Goal: Task Accomplishment & Management: Use online tool/utility

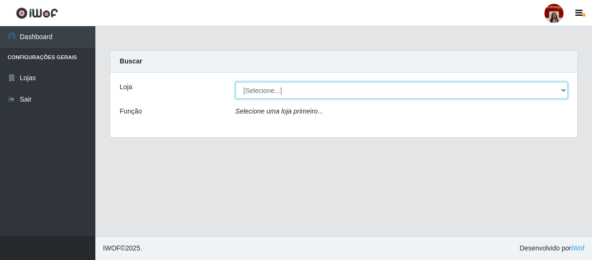
click at [337, 85] on select "[Selecione...] Mar Vermelho - Loja 04" at bounding box center [401, 90] width 332 height 17
select select "251"
click at [235, 82] on select "[Selecione...] Mar Vermelho - Loja 04" at bounding box center [401, 90] width 332 height 17
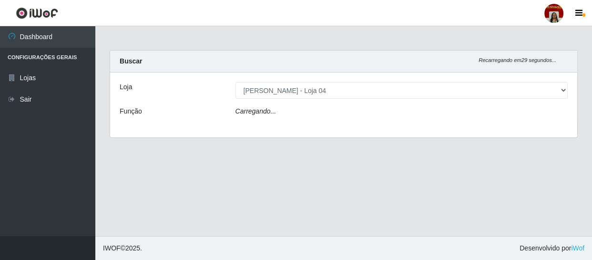
click at [308, 109] on div "Carregando..." at bounding box center [401, 113] width 347 height 14
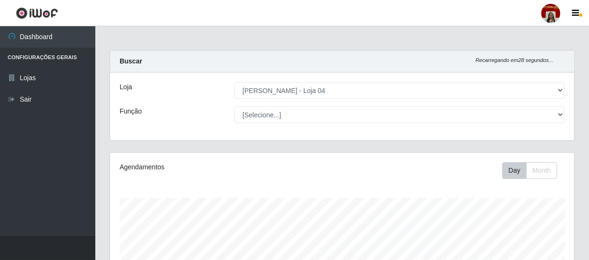
scroll to position [198, 464]
click at [234, 106] on select "[Selecione...] ASG ASG + ASG ++ Auxiliar de Depósito Auxiliar de Depósito + Aux…" at bounding box center [399, 114] width 330 height 17
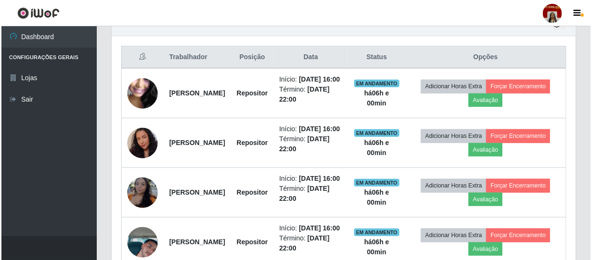
scroll to position [361, 0]
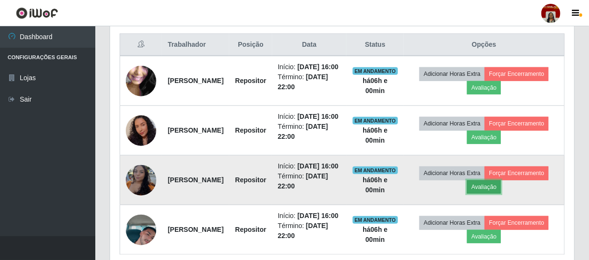
click at [501, 193] on button "Avaliação" at bounding box center [484, 186] width 34 height 13
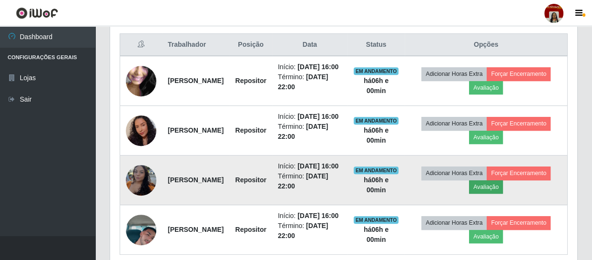
scroll to position [198, 460]
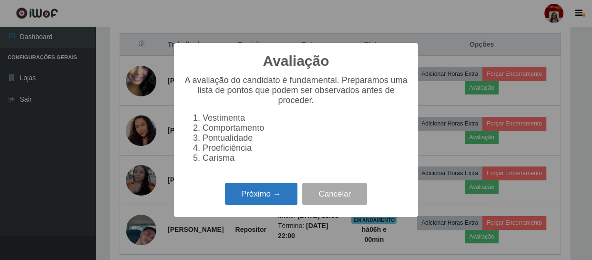
click at [281, 191] on button "Próximo →" at bounding box center [261, 193] width 72 height 22
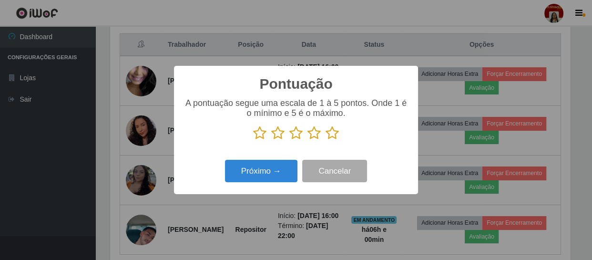
click at [333, 132] on icon at bounding box center [331, 133] width 13 height 14
click at [325, 140] on input "radio" at bounding box center [325, 140] width 0 height 0
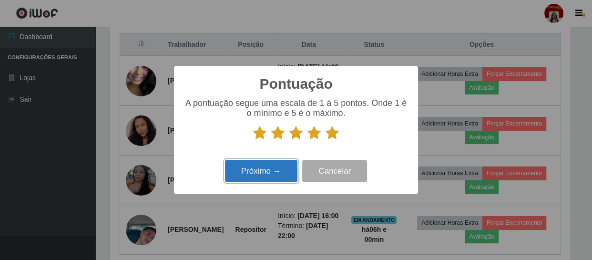
click at [288, 167] on button "Próximo →" at bounding box center [261, 171] width 72 height 22
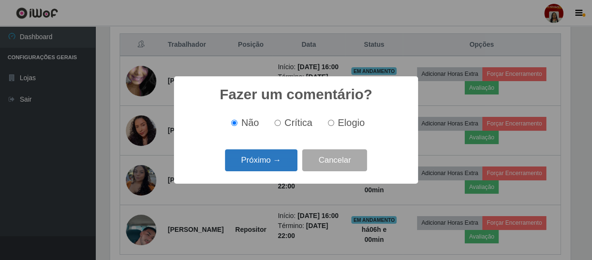
click at [287, 165] on button "Próximo →" at bounding box center [261, 160] width 72 height 22
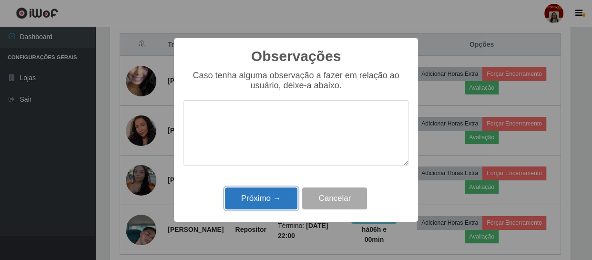
click at [275, 199] on button "Próximo →" at bounding box center [261, 198] width 72 height 22
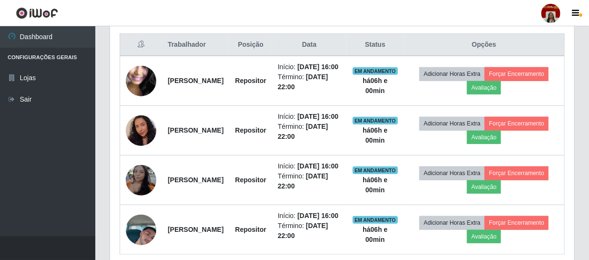
scroll to position [198, 464]
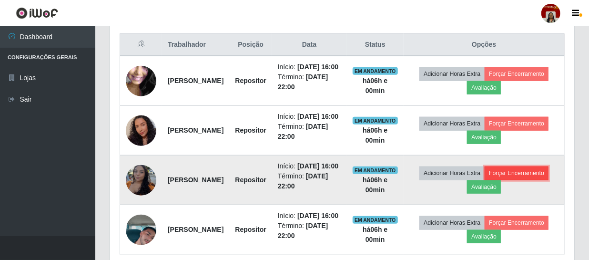
click at [484, 180] on button "Forçar Encerramento" at bounding box center [516, 172] width 64 height 13
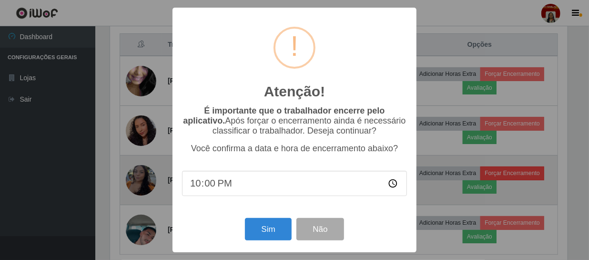
scroll to position [198, 460]
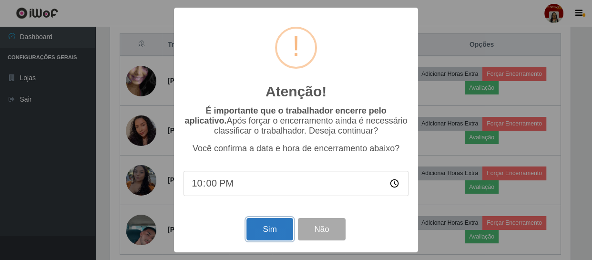
click at [264, 225] on button "Sim" at bounding box center [269, 229] width 46 height 22
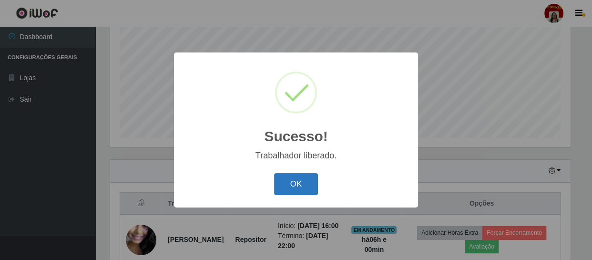
click at [288, 186] on button "OK" at bounding box center [296, 184] width 44 height 22
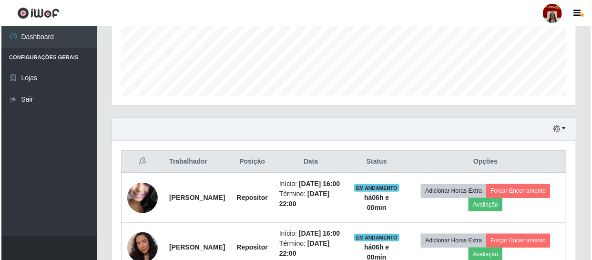
scroll to position [314, 0]
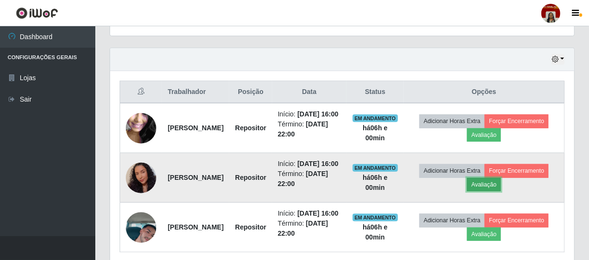
click at [501, 191] on button "Avaliação" at bounding box center [484, 184] width 34 height 13
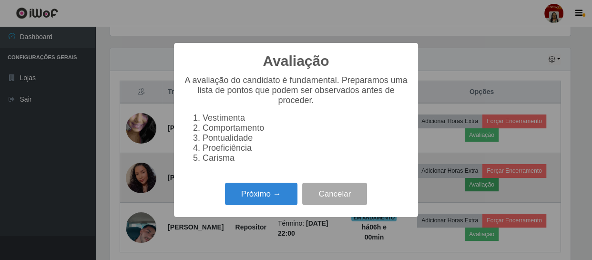
scroll to position [198, 460]
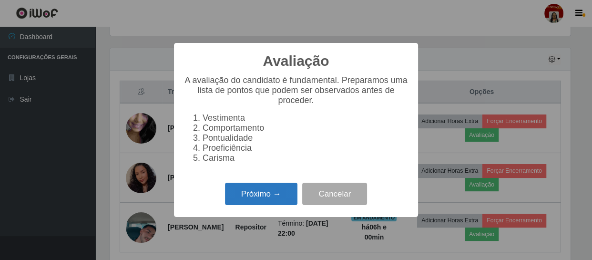
click at [274, 197] on button "Próximo →" at bounding box center [261, 193] width 72 height 22
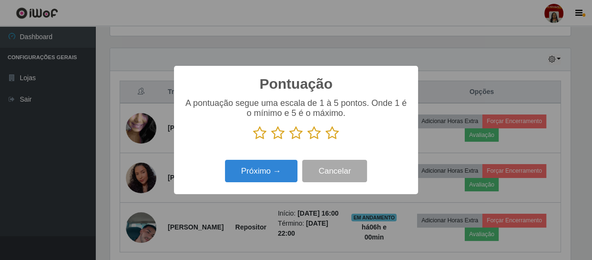
scroll to position [476062, 475799]
click at [332, 135] on icon at bounding box center [331, 133] width 13 height 14
click at [325, 140] on input "radio" at bounding box center [325, 140] width 0 height 0
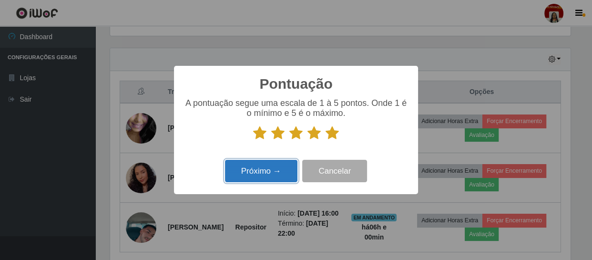
click at [275, 177] on button "Próximo →" at bounding box center [261, 171] width 72 height 22
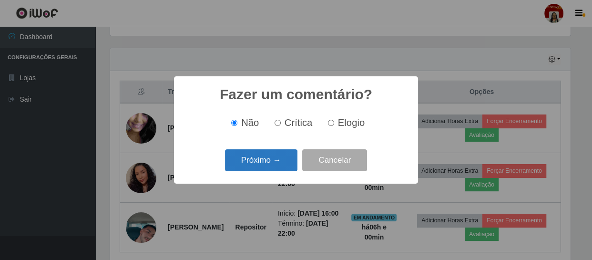
click at [278, 162] on button "Próximo →" at bounding box center [261, 160] width 72 height 22
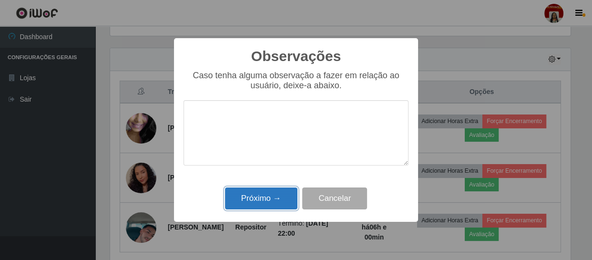
click at [253, 201] on button "Próximo →" at bounding box center [261, 198] width 72 height 22
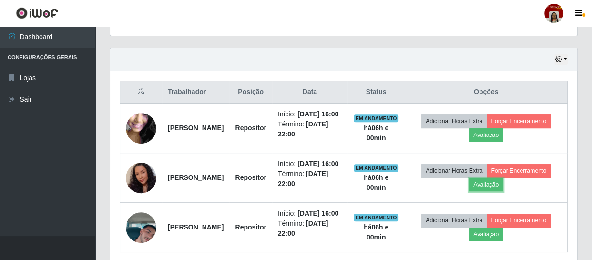
scroll to position [198, 464]
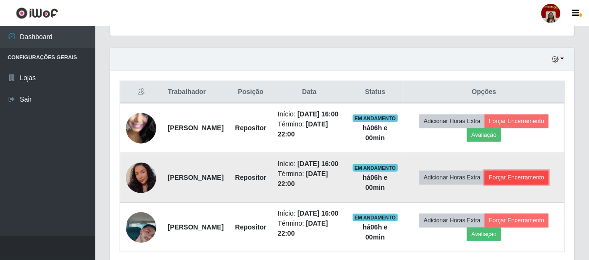
click at [507, 184] on button "Forçar Encerramento" at bounding box center [516, 177] width 64 height 13
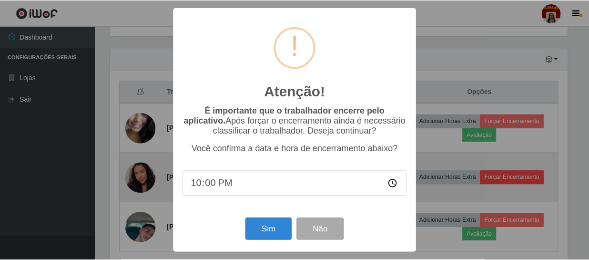
scroll to position [198, 460]
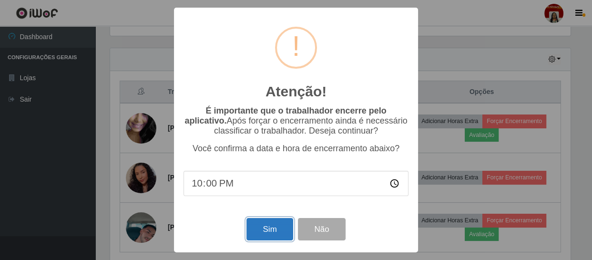
click at [276, 229] on button "Sim" at bounding box center [269, 229] width 46 height 22
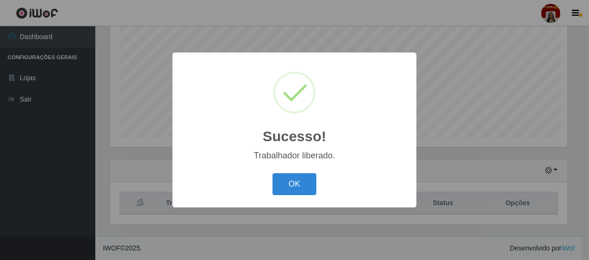
scroll to position [0, 0]
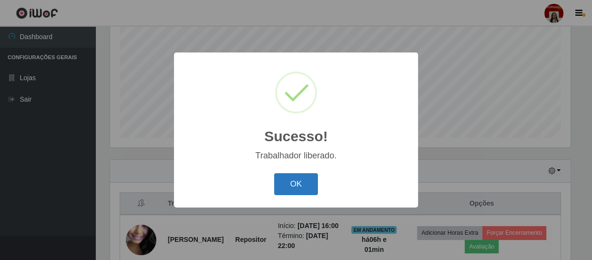
click at [300, 181] on button "OK" at bounding box center [296, 184] width 44 height 22
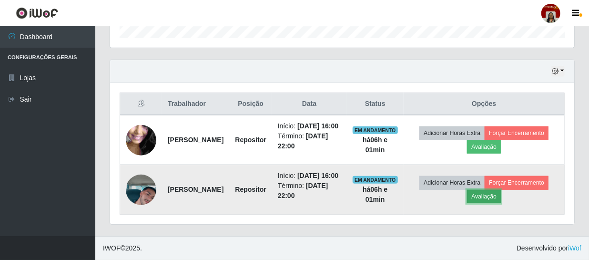
click at [501, 191] on button "Avaliação" at bounding box center [484, 196] width 34 height 13
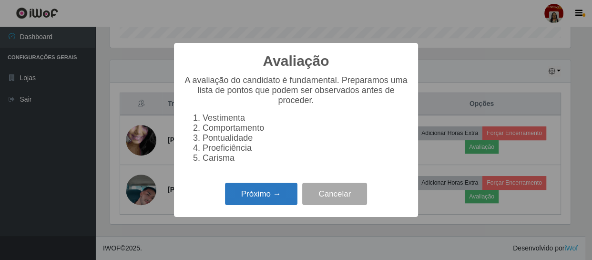
click at [284, 205] on button "Próximo →" at bounding box center [261, 193] width 72 height 22
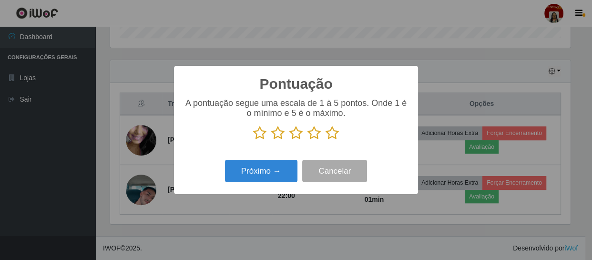
click at [331, 132] on icon at bounding box center [331, 133] width 13 height 14
click at [325, 140] on input "radio" at bounding box center [325, 140] width 0 height 0
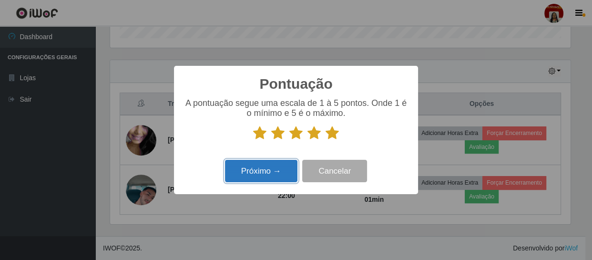
click at [278, 172] on button "Próximo →" at bounding box center [261, 171] width 72 height 22
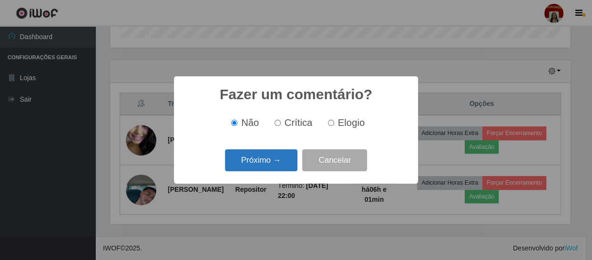
click at [281, 158] on button "Próximo →" at bounding box center [261, 160] width 72 height 22
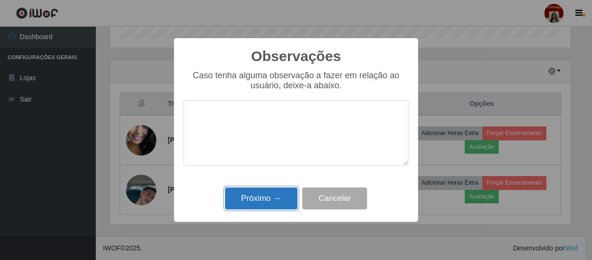
click at [273, 200] on button "Próximo →" at bounding box center [261, 198] width 72 height 22
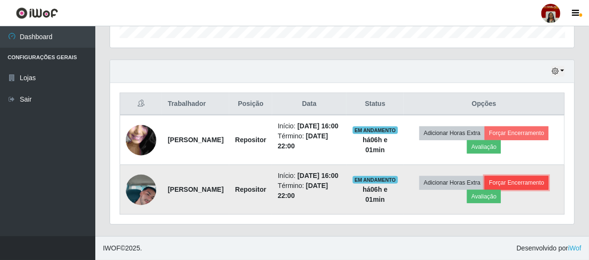
click at [484, 189] on button "Forçar Encerramento" at bounding box center [516, 182] width 64 height 13
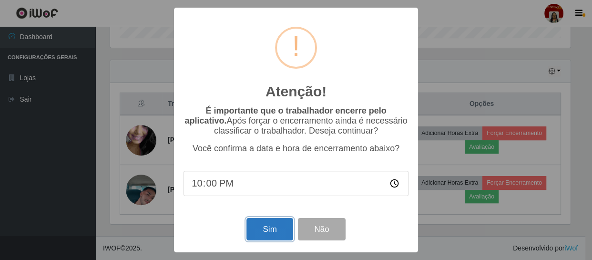
click at [278, 228] on button "Sim" at bounding box center [269, 229] width 46 height 22
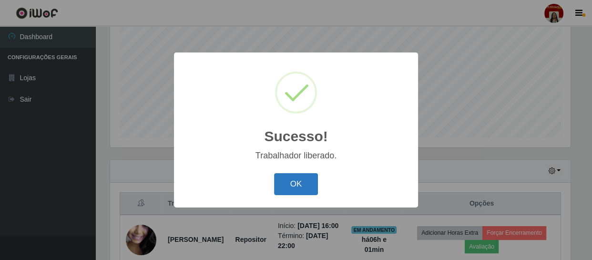
click at [299, 181] on button "OK" at bounding box center [296, 184] width 44 height 22
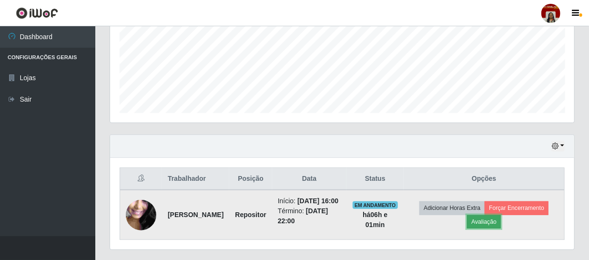
click at [501, 228] on button "Avaliação" at bounding box center [484, 221] width 34 height 13
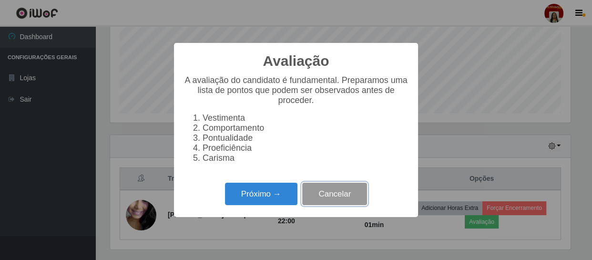
click at [344, 201] on button "Cancelar" at bounding box center [334, 193] width 65 height 22
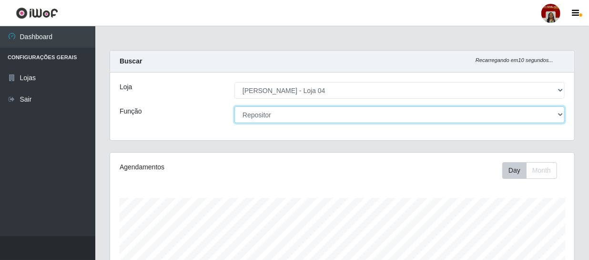
click at [286, 114] on select "[Selecione...] ASG ASG + ASG ++ Auxiliar de Depósito Auxiliar de Depósito + Aux…" at bounding box center [399, 114] width 330 height 17
click at [234, 106] on select "[Selecione...] ASG ASG + ASG ++ Auxiliar de Depósito Auxiliar de Depósito + Aux…" at bounding box center [399, 114] width 330 height 17
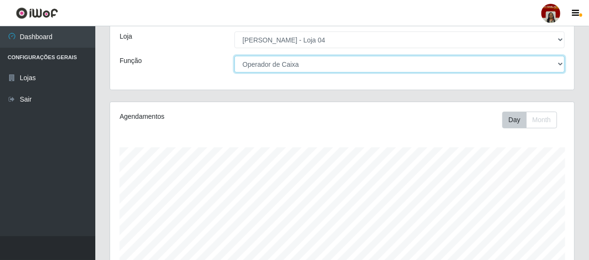
scroll to position [39, 0]
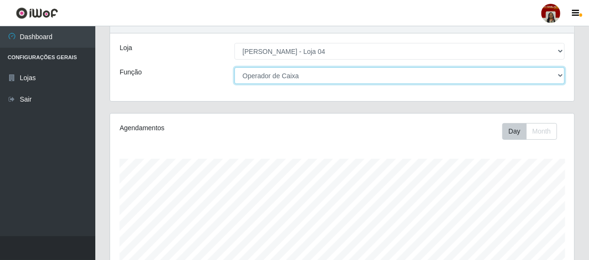
click at [352, 75] on select "[Selecione...] ASG ASG + ASG ++ Auxiliar de Depósito Auxiliar de Depósito + Aux…" at bounding box center [399, 75] width 330 height 17
click at [234, 67] on select "[Selecione...] ASG ASG + ASG ++ Auxiliar de Depósito Auxiliar de Depósito + Aux…" at bounding box center [399, 75] width 330 height 17
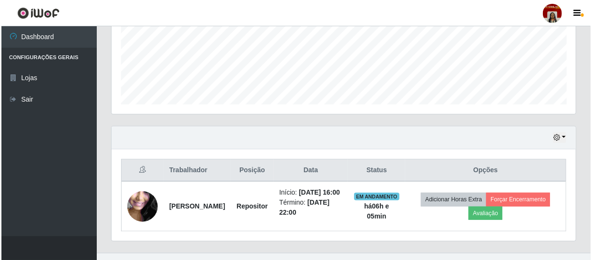
scroll to position [262, 0]
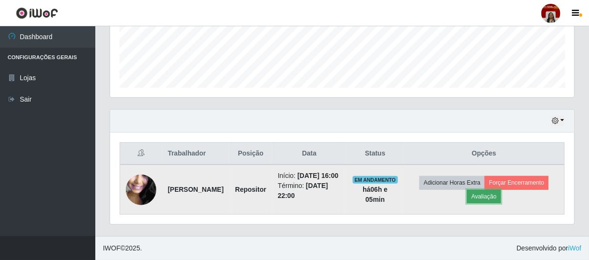
click at [501, 190] on button "Avaliação" at bounding box center [484, 196] width 34 height 13
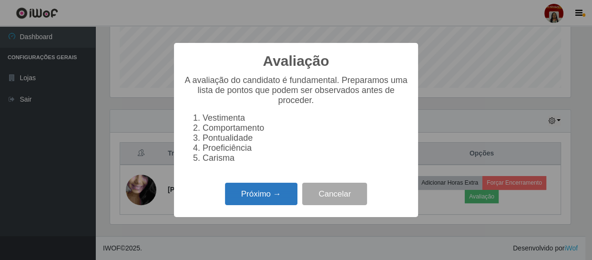
click at [271, 190] on button "Próximo →" at bounding box center [261, 193] width 72 height 22
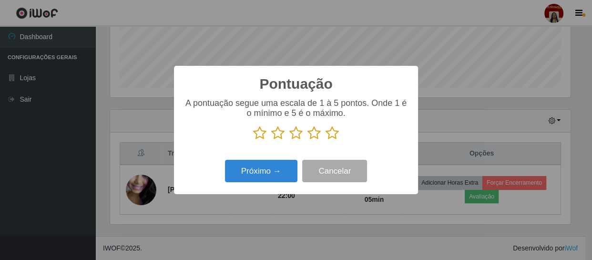
scroll to position [476062, 475799]
click at [334, 136] on icon at bounding box center [331, 133] width 13 height 14
click at [325, 140] on input "radio" at bounding box center [325, 140] width 0 height 0
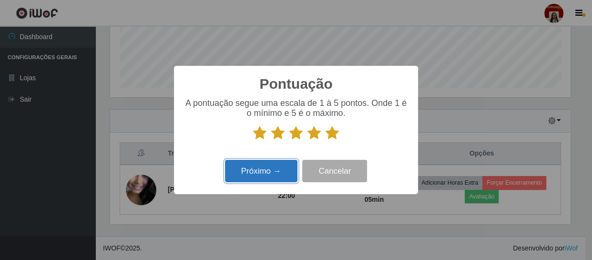
click at [288, 171] on button "Próximo →" at bounding box center [261, 171] width 72 height 22
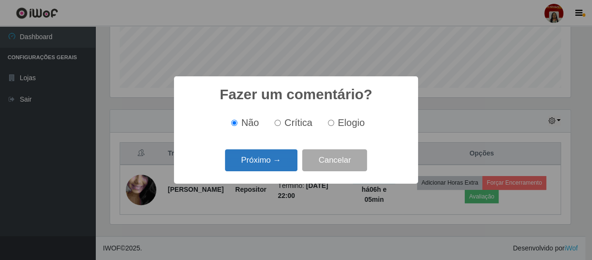
click at [280, 158] on button "Próximo →" at bounding box center [261, 160] width 72 height 22
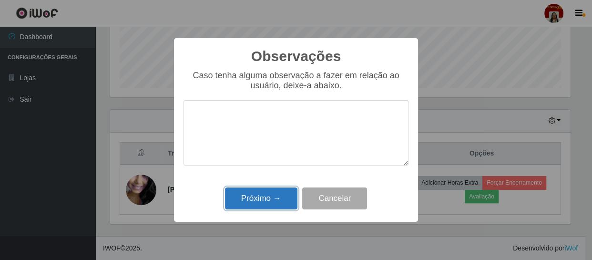
click at [288, 201] on button "Próximo →" at bounding box center [261, 198] width 72 height 22
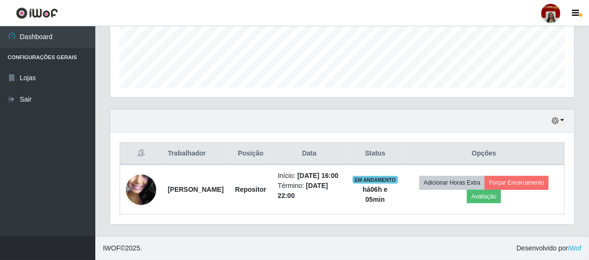
scroll to position [198, 464]
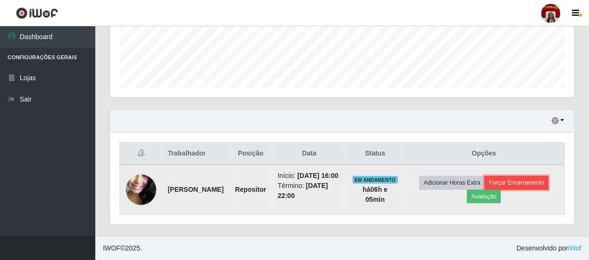
click at [484, 189] on button "Forçar Encerramento" at bounding box center [516, 182] width 64 height 13
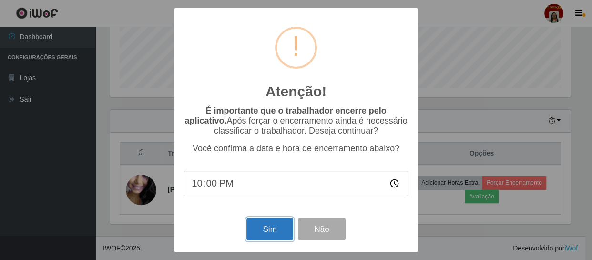
click at [268, 231] on button "Sim" at bounding box center [269, 229] width 46 height 22
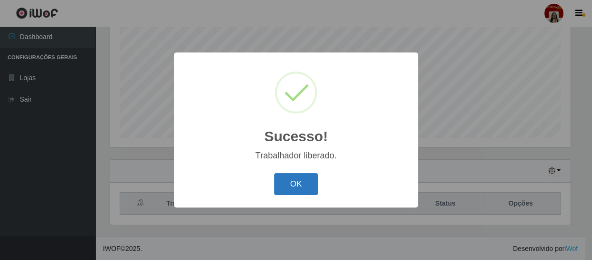
click at [294, 186] on button "OK" at bounding box center [296, 184] width 44 height 22
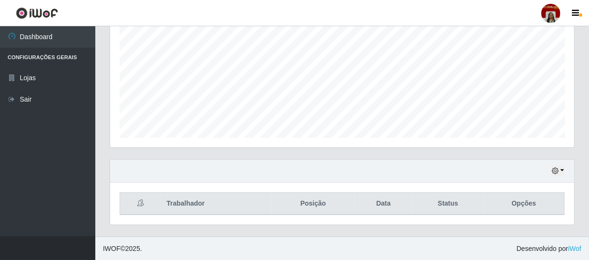
scroll to position [0, 0]
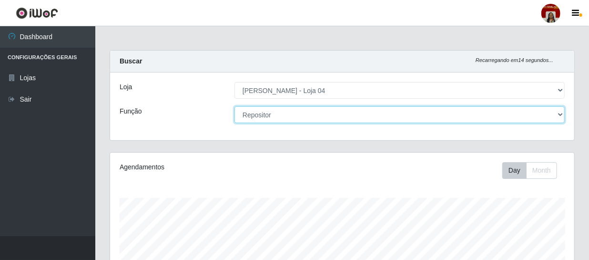
click at [285, 110] on select "[Selecione...] ASG ASG + ASG ++ Auxiliar de Depósito Auxiliar de Depósito + Aux…" at bounding box center [399, 114] width 330 height 17
select select "112"
click at [234, 106] on select "[Selecione...] ASG ASG + ASG ++ Auxiliar de Depósito Auxiliar de Depósito + Aux…" at bounding box center [399, 114] width 330 height 17
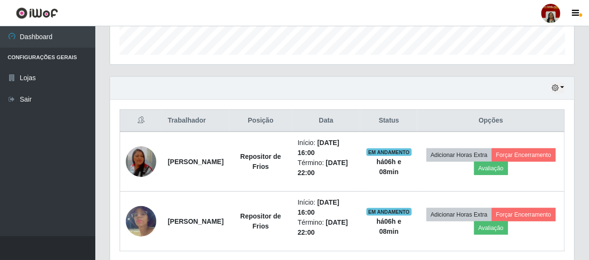
scroll to position [311, 0]
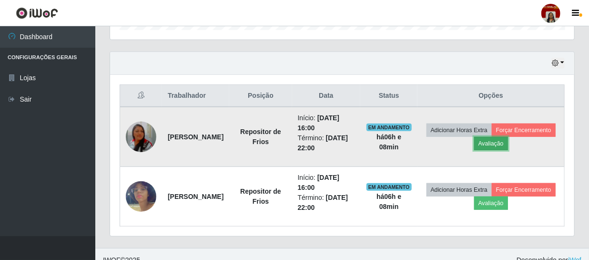
click at [508, 143] on button "Avaliação" at bounding box center [491, 143] width 34 height 13
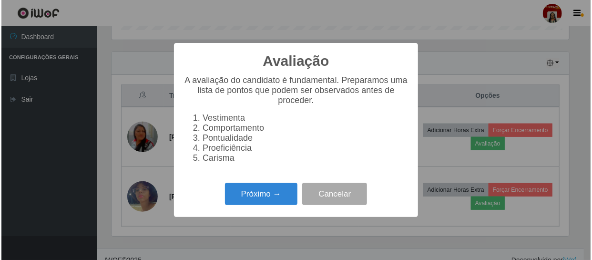
scroll to position [198, 460]
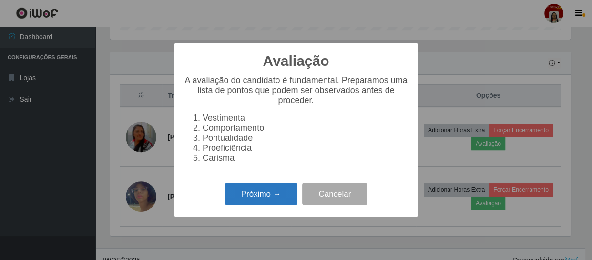
click at [280, 202] on button "Próximo →" at bounding box center [261, 193] width 72 height 22
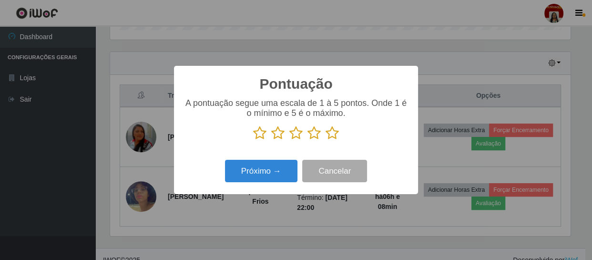
scroll to position [476062, 475799]
click at [338, 135] on icon at bounding box center [331, 133] width 13 height 14
click at [325, 140] on input "radio" at bounding box center [325, 140] width 0 height 0
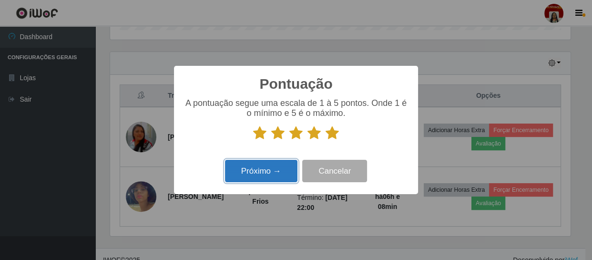
click at [284, 170] on button "Próximo →" at bounding box center [261, 171] width 72 height 22
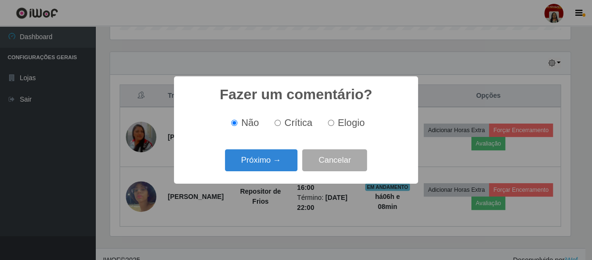
click at [284, 170] on button "Próximo →" at bounding box center [261, 160] width 72 height 22
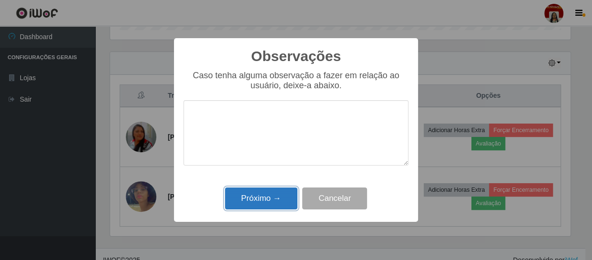
click at [276, 198] on button "Próximo →" at bounding box center [261, 198] width 72 height 22
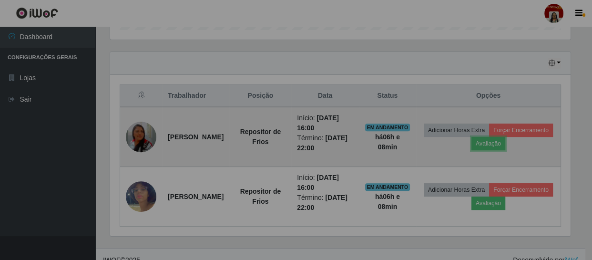
scroll to position [198, 464]
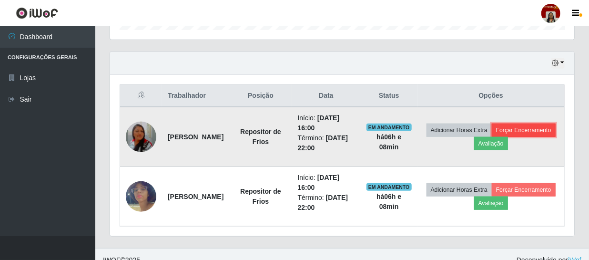
click at [491, 137] on button "Forçar Encerramento" at bounding box center [523, 129] width 64 height 13
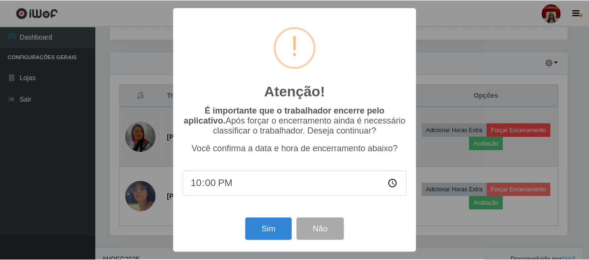
scroll to position [198, 460]
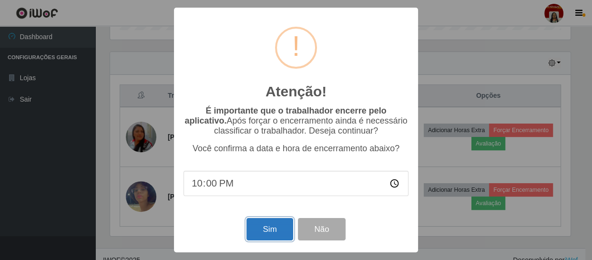
click at [270, 226] on button "Sim" at bounding box center [269, 229] width 46 height 22
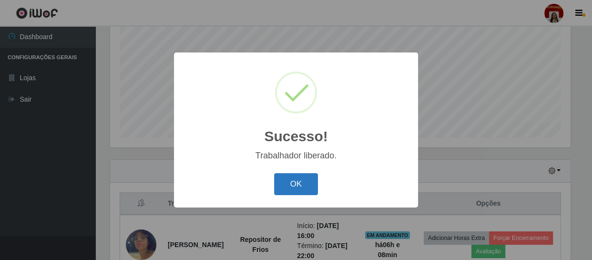
click at [294, 179] on button "OK" at bounding box center [296, 184] width 44 height 22
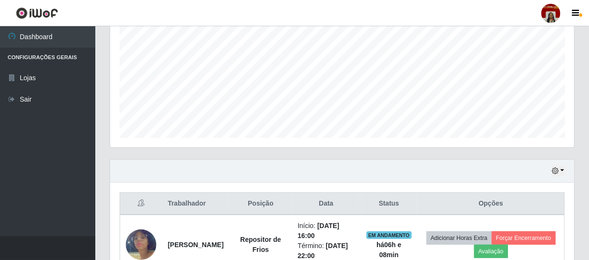
scroll to position [262, 0]
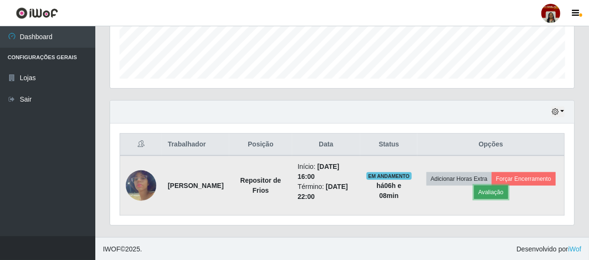
click at [500, 191] on button "Avaliação" at bounding box center [491, 191] width 34 height 13
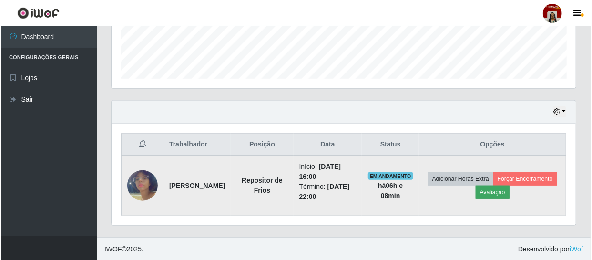
scroll to position [198, 460]
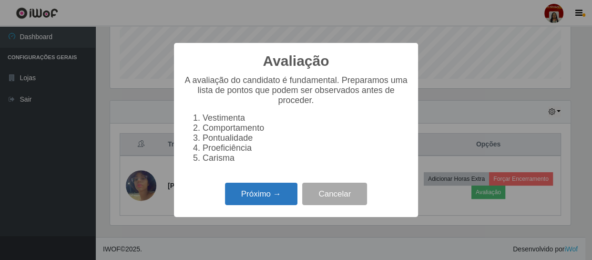
click at [286, 195] on button "Próximo →" at bounding box center [261, 193] width 72 height 22
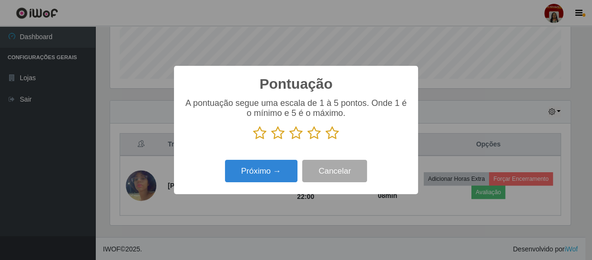
scroll to position [476062, 475799]
click at [328, 133] on icon at bounding box center [331, 133] width 13 height 14
click at [325, 140] on input "radio" at bounding box center [325, 140] width 0 height 0
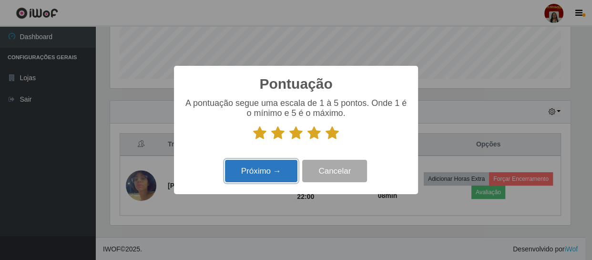
click at [281, 181] on button "Próximo →" at bounding box center [261, 171] width 72 height 22
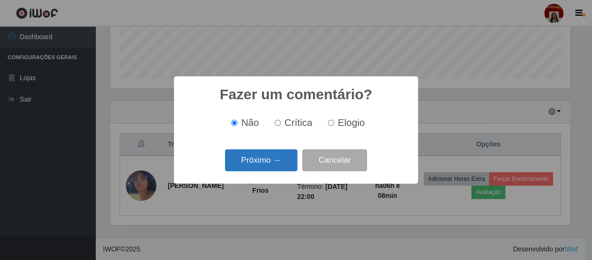
click at [287, 163] on button "Próximo →" at bounding box center [261, 160] width 72 height 22
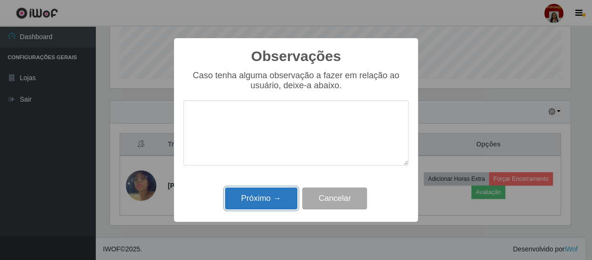
click at [277, 195] on button "Próximo →" at bounding box center [261, 198] width 72 height 22
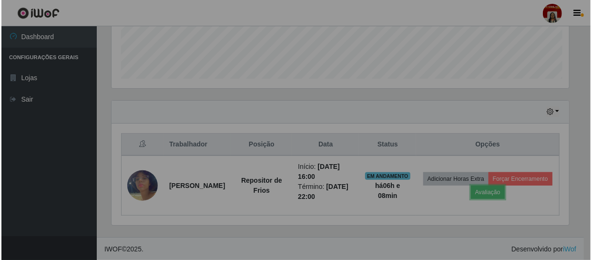
scroll to position [198, 464]
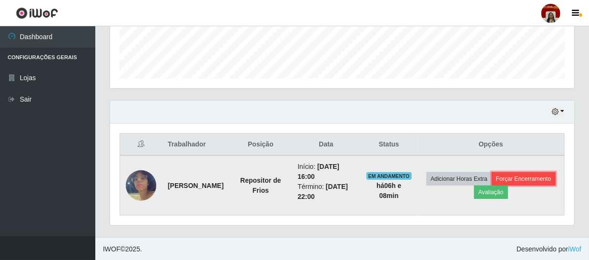
click at [514, 178] on button "Forçar Encerramento" at bounding box center [523, 178] width 64 height 13
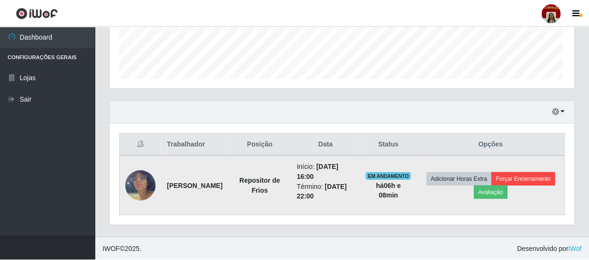
scroll to position [198, 460]
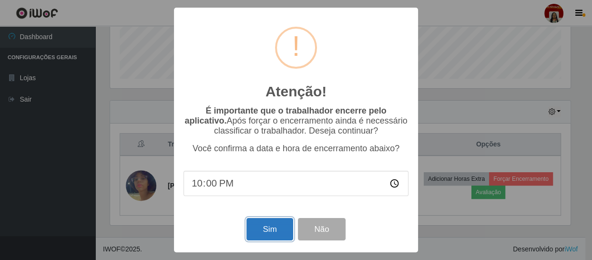
click at [270, 230] on button "Sim" at bounding box center [269, 229] width 46 height 22
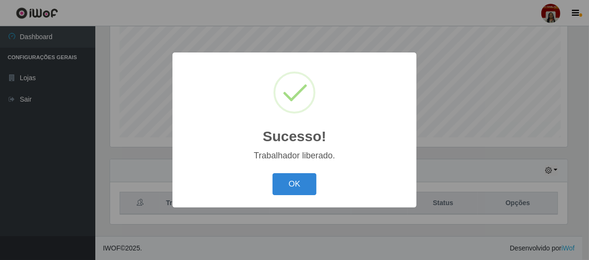
scroll to position [476062, 475799]
click at [300, 181] on button "OK" at bounding box center [296, 184] width 44 height 22
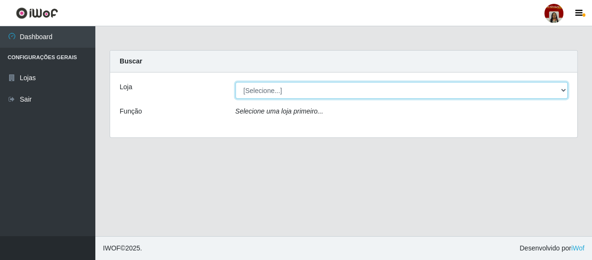
click at [555, 85] on select "[Selecione...] Mar Vermelho - Loja 04" at bounding box center [401, 90] width 332 height 17
select select "251"
click at [235, 82] on select "[Selecione...] Mar Vermelho - Loja 04" at bounding box center [401, 90] width 332 height 17
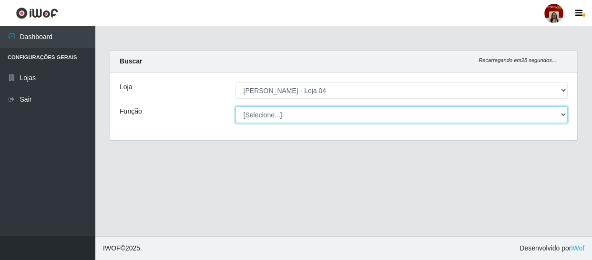
click at [551, 114] on select "[Selecione...] ASG ASG + ASG ++ Auxiliar de Depósito Auxiliar de Depósito + Aux…" at bounding box center [401, 114] width 332 height 17
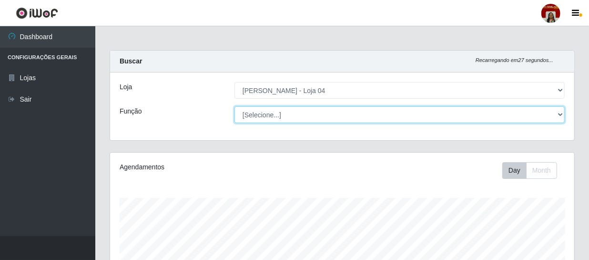
scroll to position [198, 464]
select select "22"
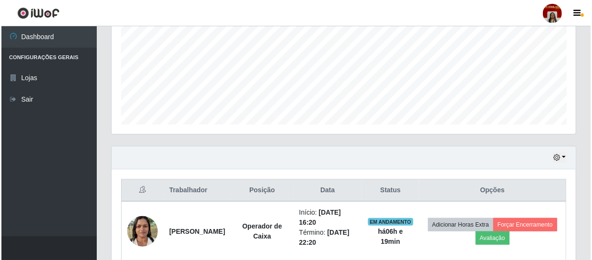
scroll to position [262, 0]
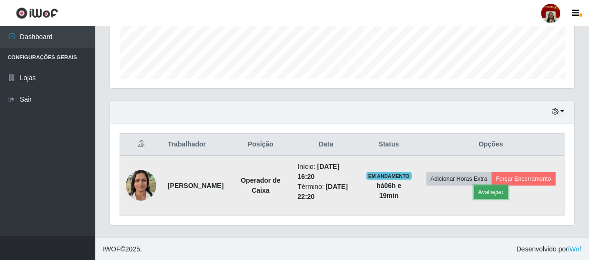
click at [508, 191] on button "Avaliação" at bounding box center [491, 191] width 34 height 13
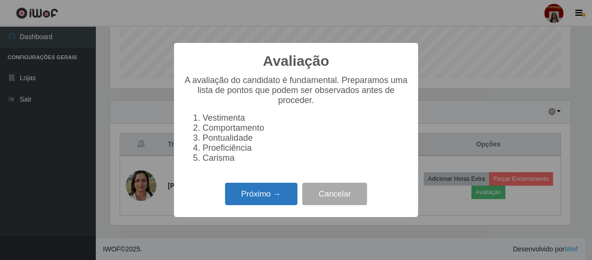
click at [265, 194] on button "Próximo →" at bounding box center [261, 193] width 72 height 22
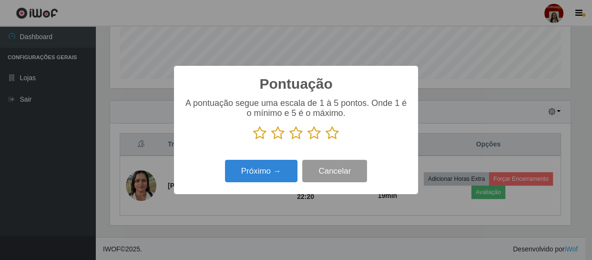
scroll to position [476062, 475799]
click at [335, 130] on icon at bounding box center [331, 133] width 13 height 14
click at [325, 140] on input "radio" at bounding box center [325, 140] width 0 height 0
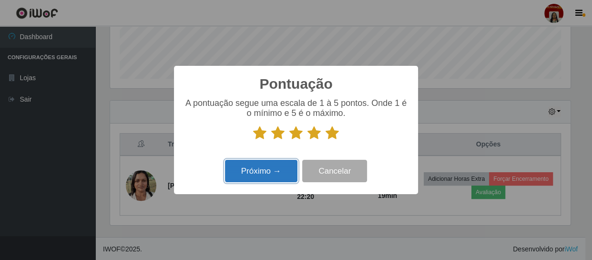
click at [264, 171] on button "Próximo →" at bounding box center [261, 171] width 72 height 22
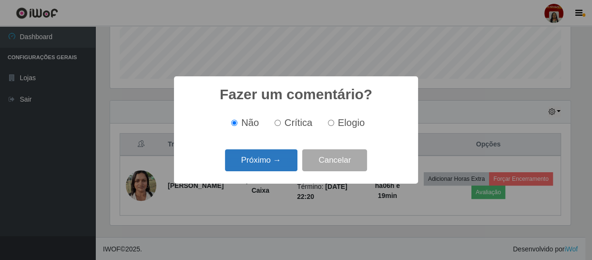
click at [256, 161] on button "Próximo →" at bounding box center [261, 160] width 72 height 22
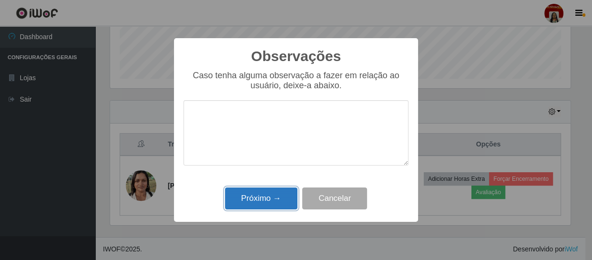
click at [264, 196] on button "Próximo →" at bounding box center [261, 198] width 72 height 22
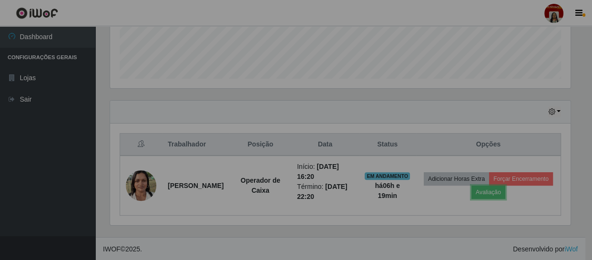
scroll to position [198, 464]
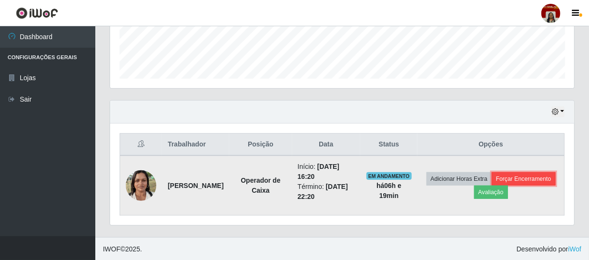
click at [491, 185] on button "Forçar Encerramento" at bounding box center [523, 178] width 64 height 13
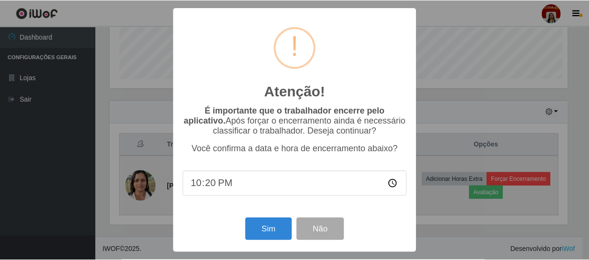
scroll to position [198, 460]
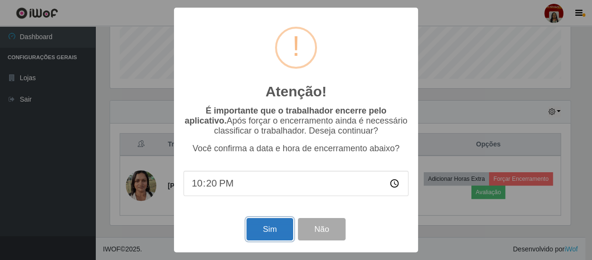
click at [269, 226] on button "Sim" at bounding box center [269, 229] width 46 height 22
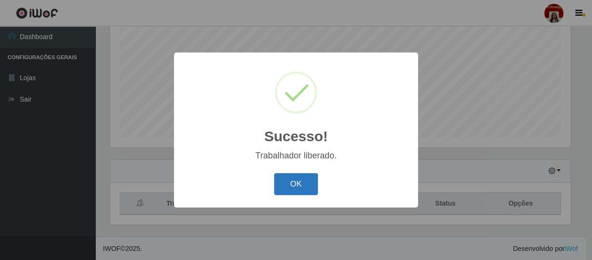
click at [290, 186] on button "OK" at bounding box center [296, 184] width 44 height 22
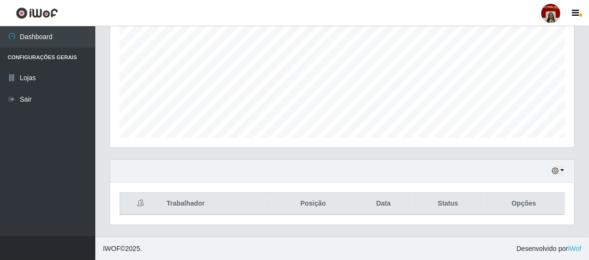
scroll to position [198, 464]
